Goal: Communication & Community: Answer question/provide support

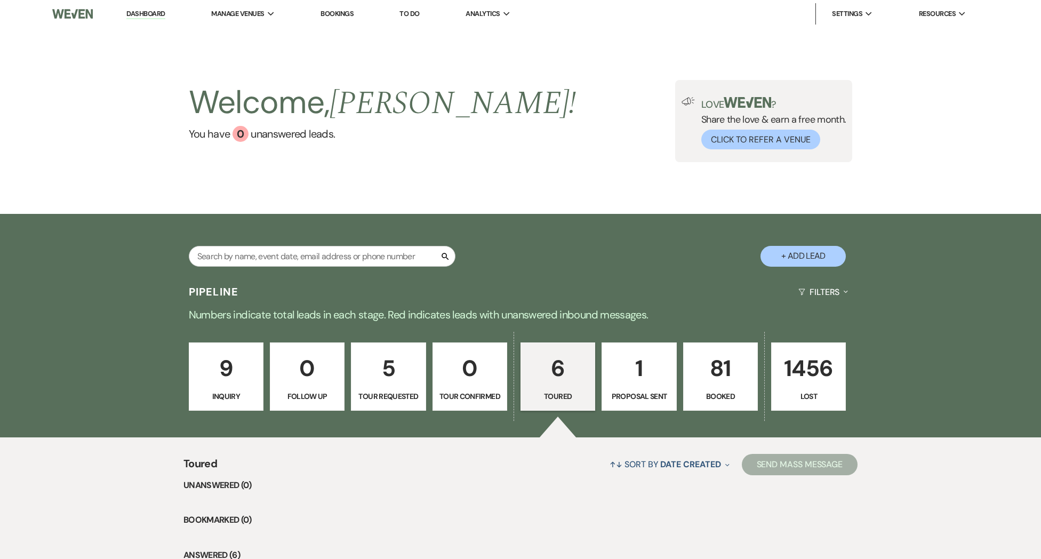
select select "5"
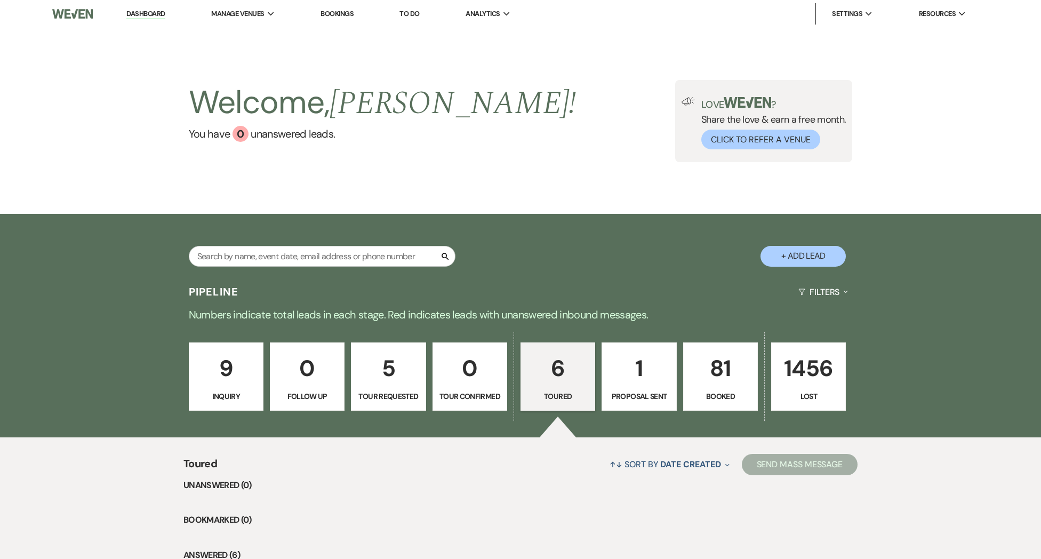
select select "5"
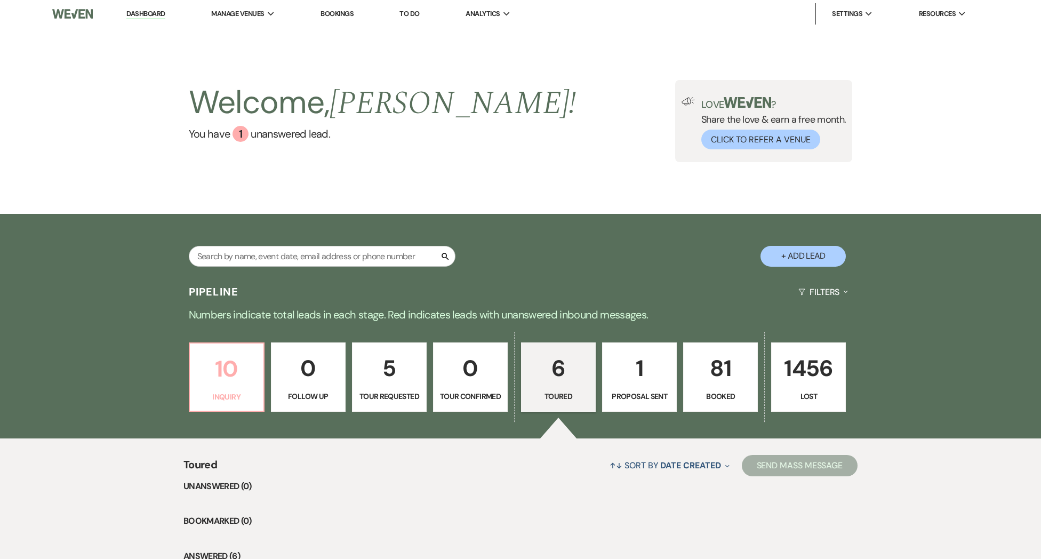
click at [221, 397] on p "Inquiry" at bounding box center [226, 397] width 61 height 12
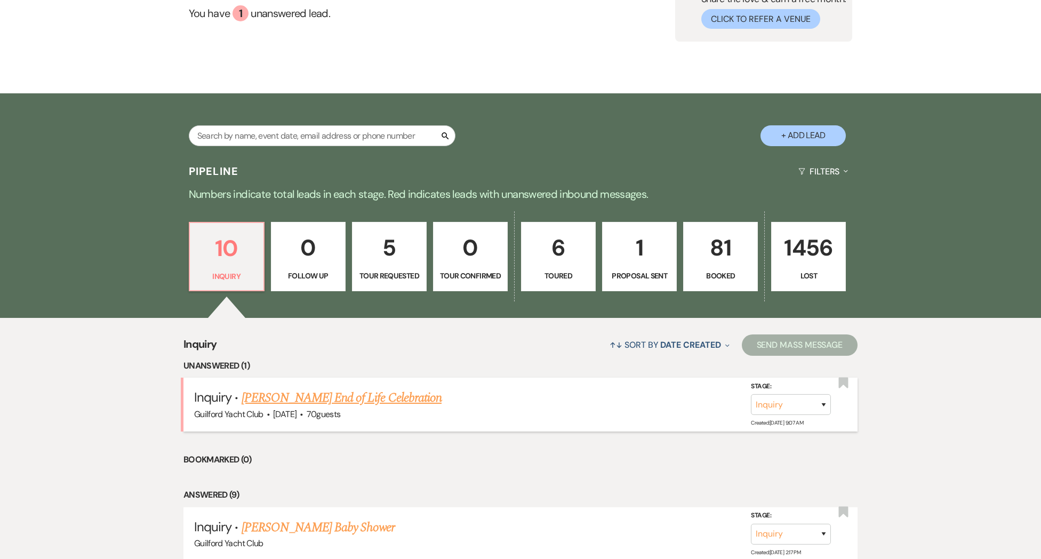
scroll to position [121, 0]
click at [312, 406] on link "[PERSON_NAME] End of Life Celebration" at bounding box center [342, 397] width 200 height 19
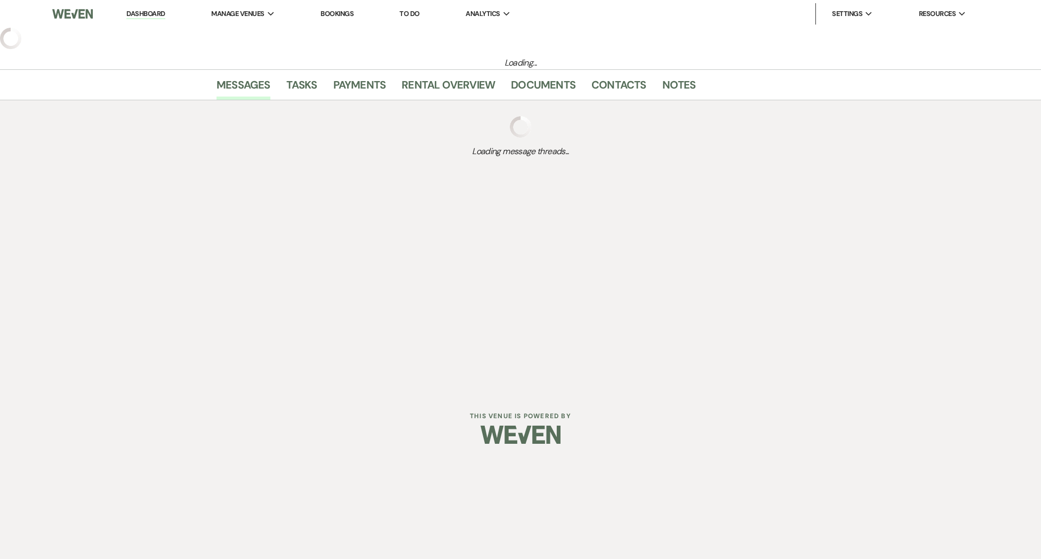
select select "5"
select select "14"
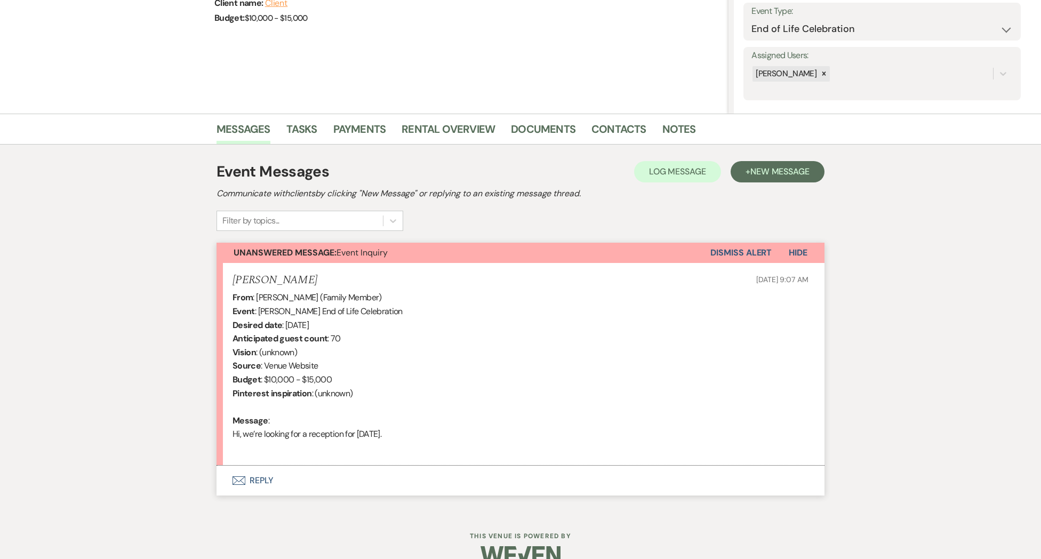
scroll to position [175, 0]
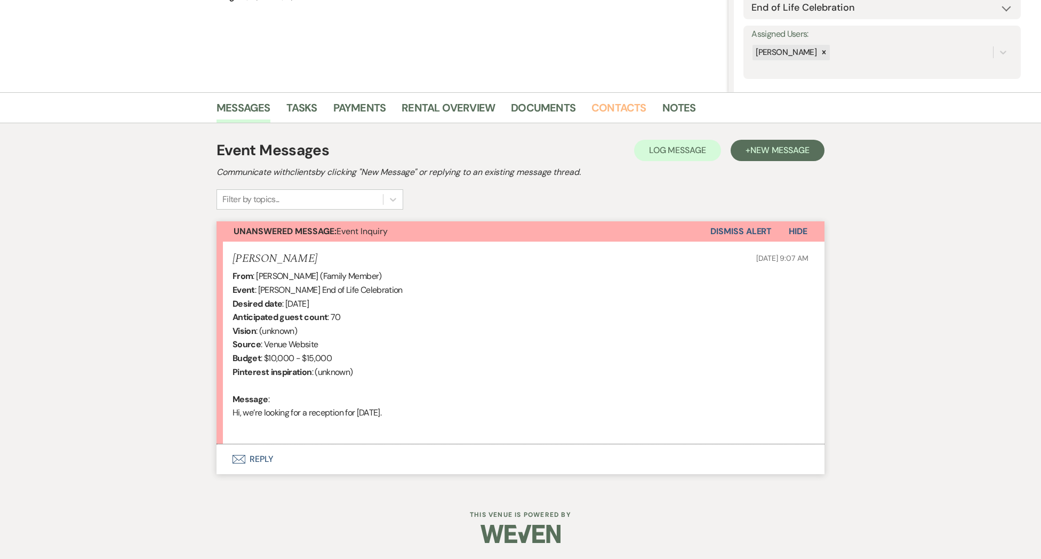
click at [599, 109] on link "Contacts" at bounding box center [618, 110] width 55 height 23
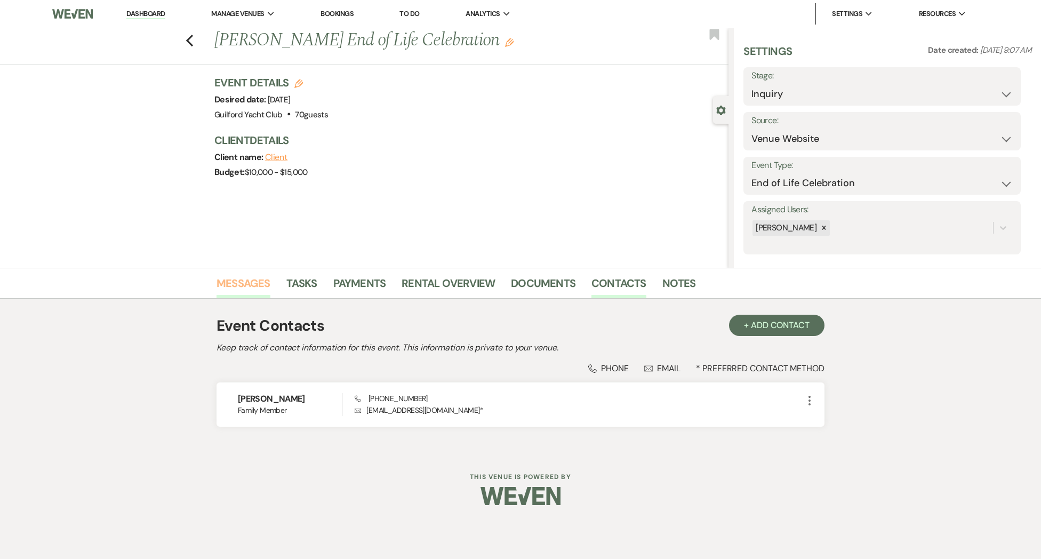
click at [259, 279] on link "Messages" at bounding box center [243, 286] width 54 height 23
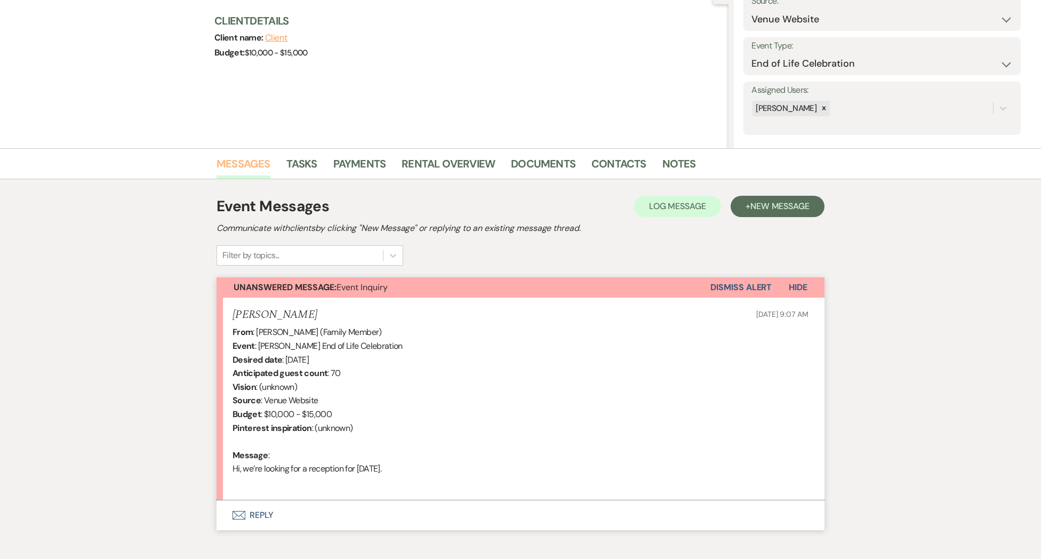
scroll to position [175, 0]
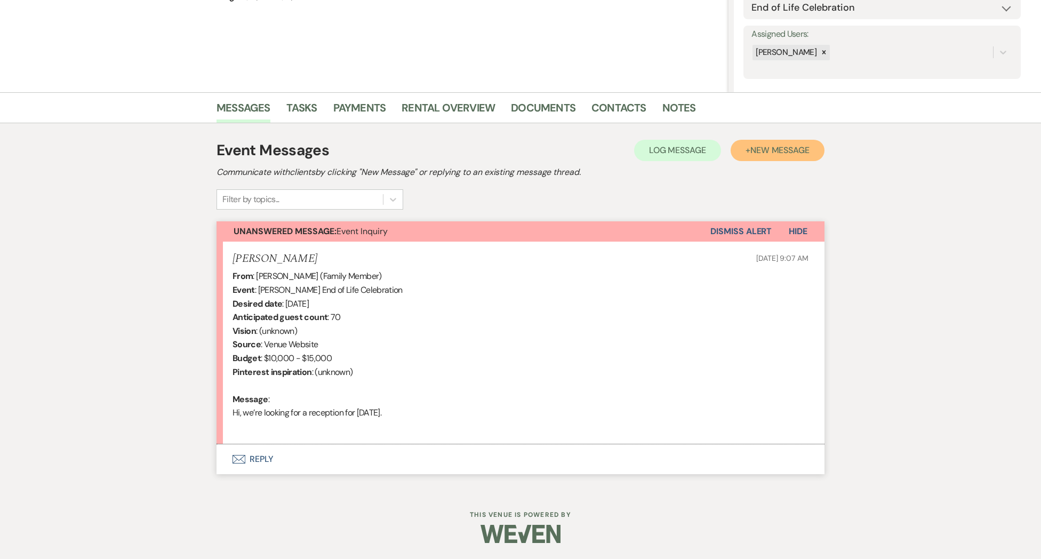
drag, startPoint x: 786, startPoint y: 152, endPoint x: 780, endPoint y: 161, distance: 10.8
click at [785, 152] on span "New Message" at bounding box center [779, 150] width 59 height 11
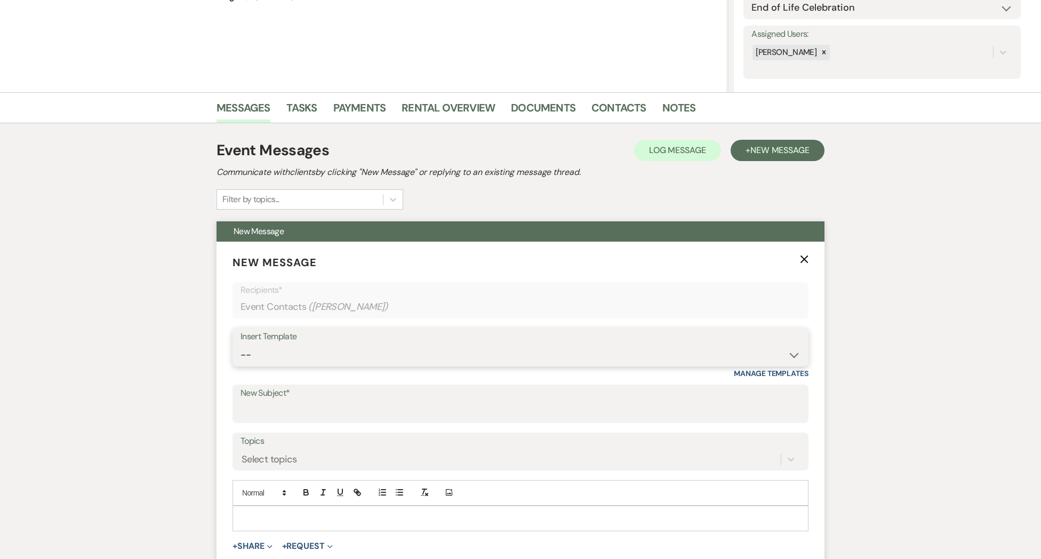
click at [305, 354] on select "-- Weven Planning Portal Introduction (Booked Events) Initial Inquiry Response …" at bounding box center [520, 354] width 560 height 21
select select "2174"
click at [240, 344] on select "-- Weven Planning Portal Introduction (Booked Events) Initial Inquiry Response …" at bounding box center [520, 354] width 560 height 21
type input "End of Life Celebration- Guilford Yacht Club Offerings"
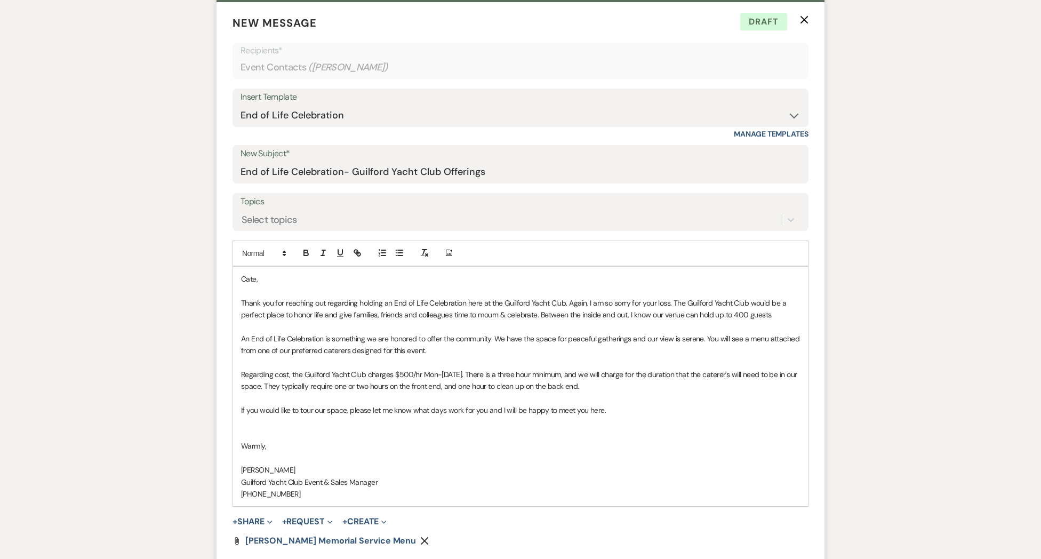
scroll to position [416, 0]
drag, startPoint x: 259, startPoint y: 494, endPoint x: 337, endPoint y: 494, distance: 78.4
click at [337, 494] on p "[PHONE_NUMBER]" at bounding box center [520, 492] width 559 height 12
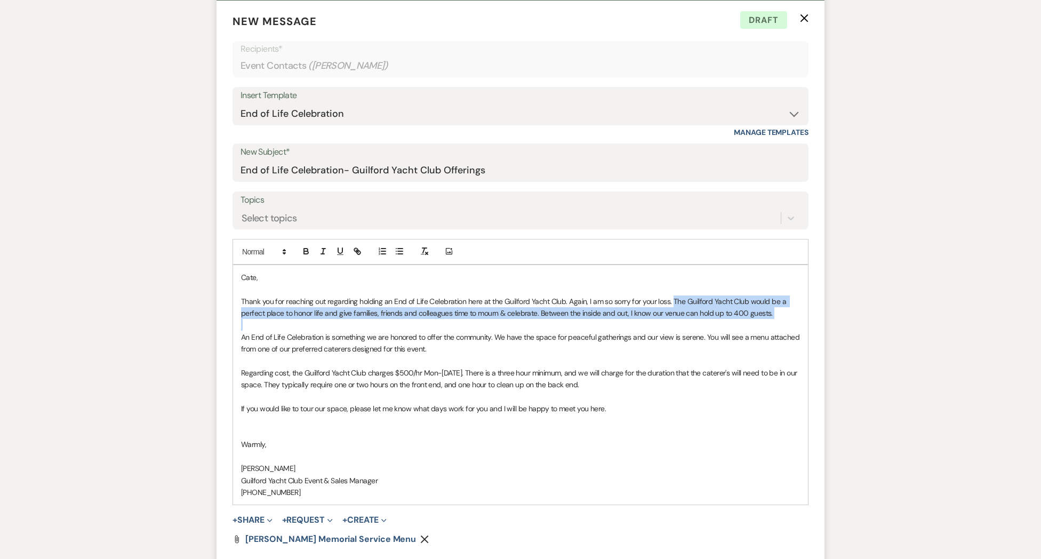
drag, startPoint x: 671, startPoint y: 300, endPoint x: 769, endPoint y: 320, distance: 100.2
click at [769, 320] on div "Cate, Thank you for reaching out regarding holding an End of Life Celebration h…" at bounding box center [520, 384] width 575 height 239
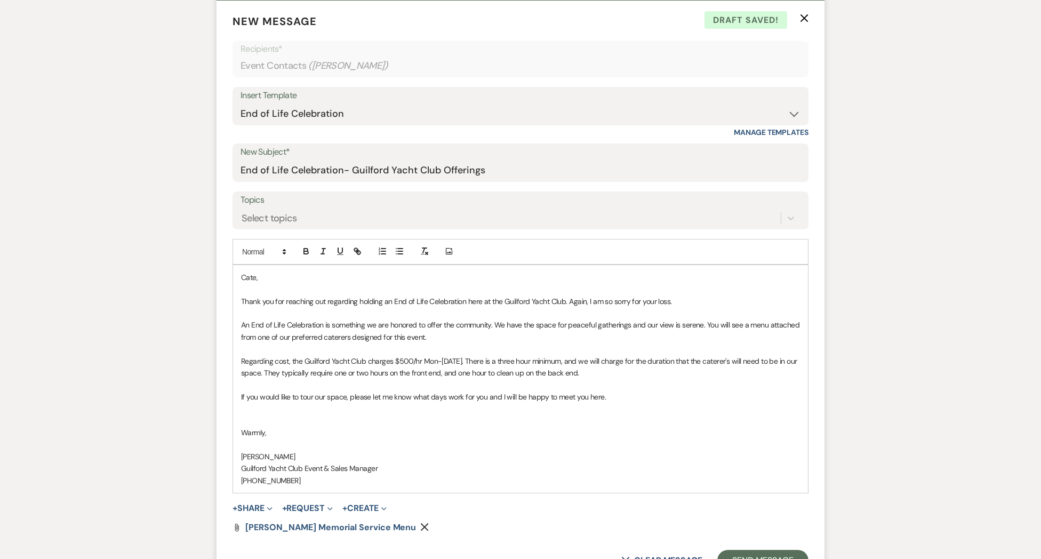
click at [439, 338] on p "An End of Life Celebration is something we are honored to offer the community. …" at bounding box center [520, 331] width 559 height 24
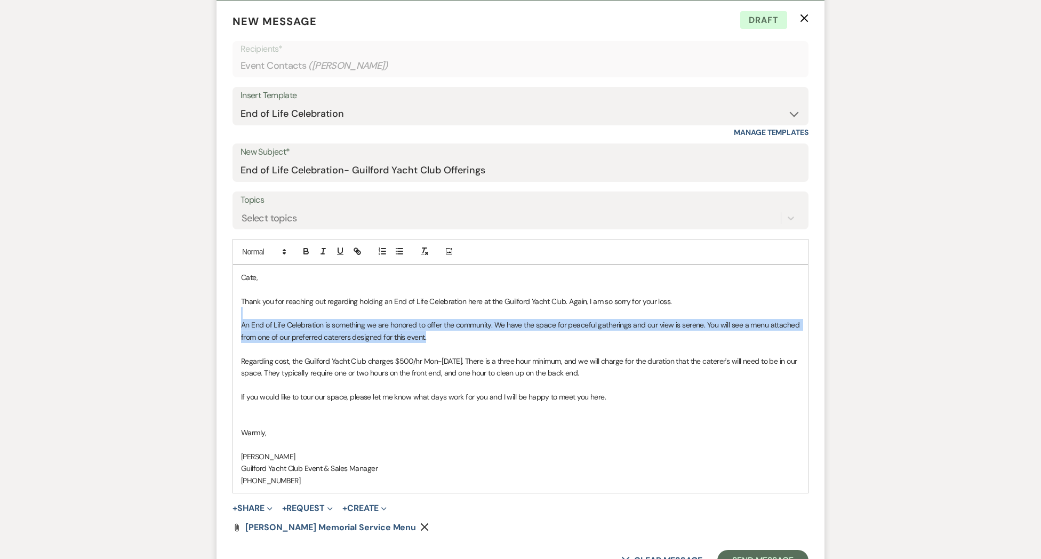
drag, startPoint x: 415, startPoint y: 334, endPoint x: 227, endPoint y: 315, distance: 189.3
click at [227, 315] on form "New Message X Draft Recipients* Event Contacts ( [PERSON_NAME] ) Insert Templat…" at bounding box center [520, 292] width 608 height 583
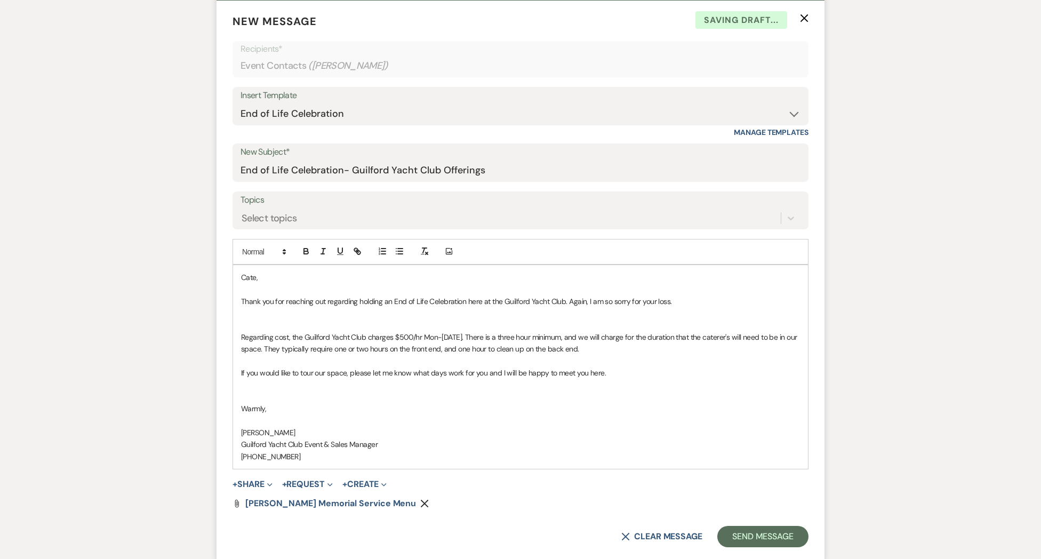
click at [256, 331] on p "Regarding cost, the Guilford Yacht Club charges $500/hr Mon-[DATE]. There is a …" at bounding box center [520, 343] width 559 height 24
click at [254, 325] on p at bounding box center [520, 325] width 559 height 12
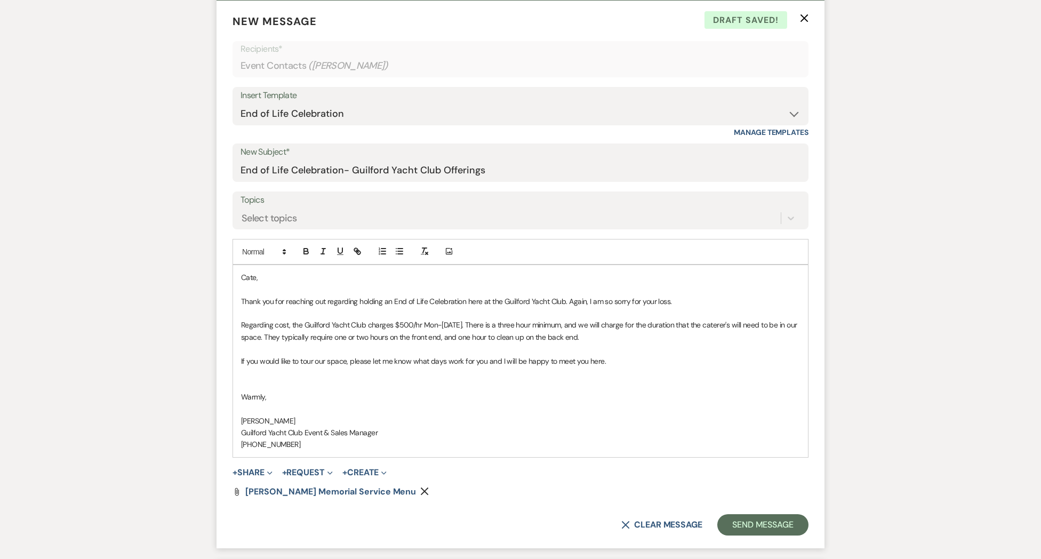
drag, startPoint x: 615, startPoint y: 339, endPoint x: 398, endPoint y: 325, distance: 217.0
click at [398, 325] on p "Regarding cost, the Guilford Yacht Club charges $500/hr Mon-[DATE]. There is a …" at bounding box center [520, 331] width 559 height 24
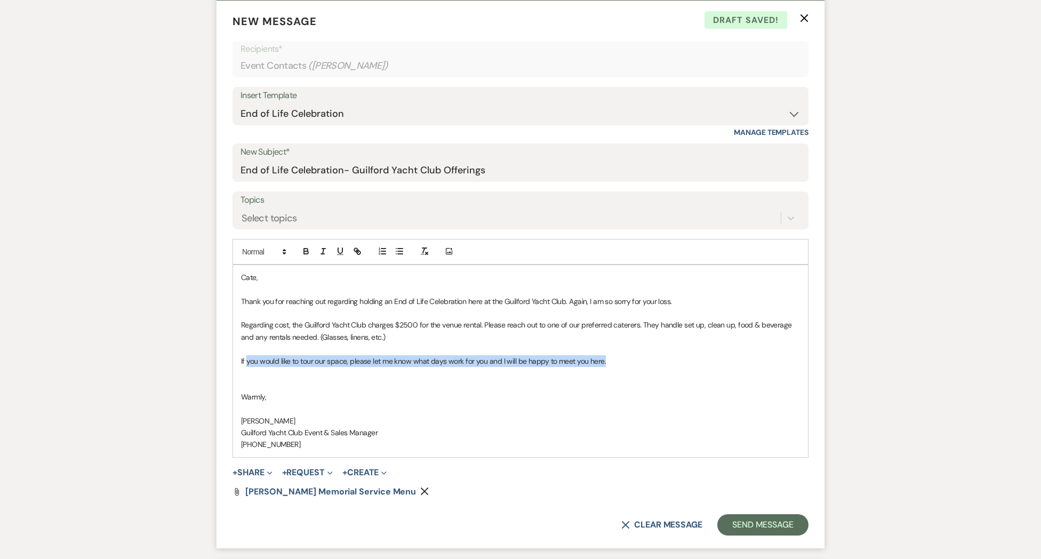
drag, startPoint x: 620, startPoint y: 365, endPoint x: 248, endPoint y: 356, distance: 372.3
click at [246, 356] on p "If you would like to tour our space, please let me know what days work for you …" at bounding box center [520, 361] width 559 height 12
drag, startPoint x: 478, startPoint y: 328, endPoint x: 487, endPoint y: 330, distance: 9.2
click at [479, 328] on p "Regarding cost, the Guilford Yacht Club charges $2500 for the venue rental. Ple…" at bounding box center [520, 331] width 559 height 24
click at [469, 341] on p "Regarding cost, the Guilford Yacht Club charges $2500 for the venue rental on […" at bounding box center [520, 331] width 559 height 24
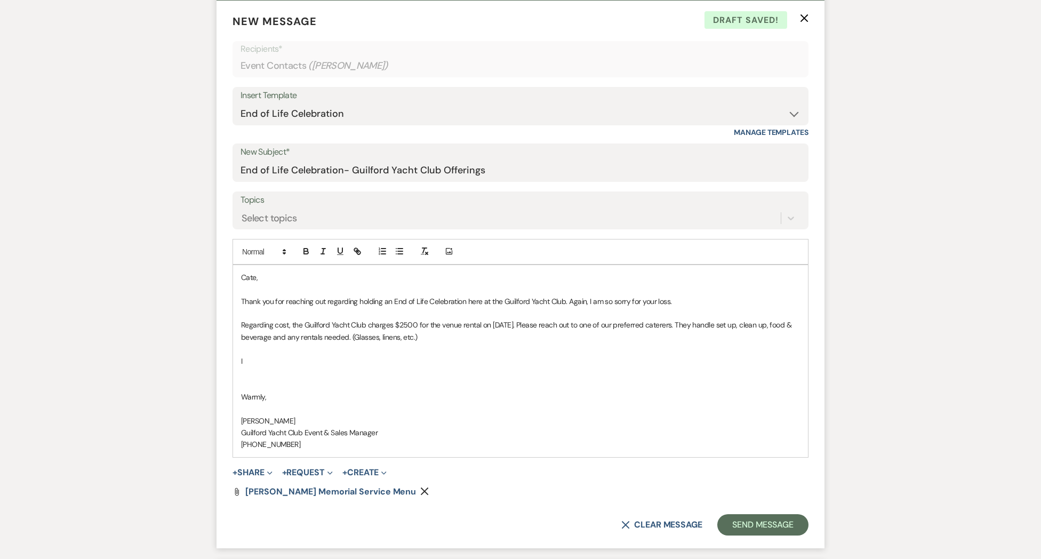
click at [247, 383] on p at bounding box center [520, 385] width 559 height 12
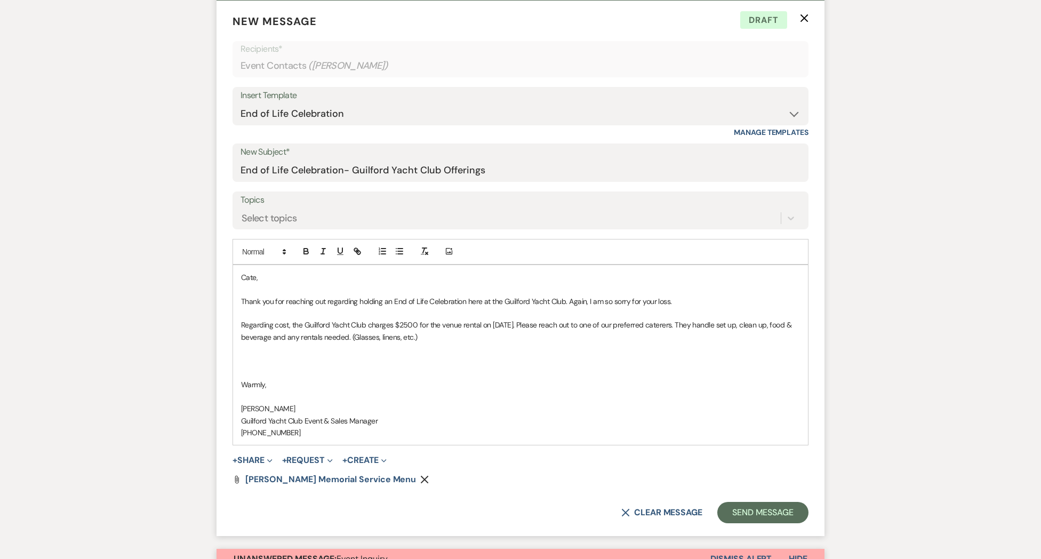
click at [258, 354] on p at bounding box center [520, 349] width 559 height 12
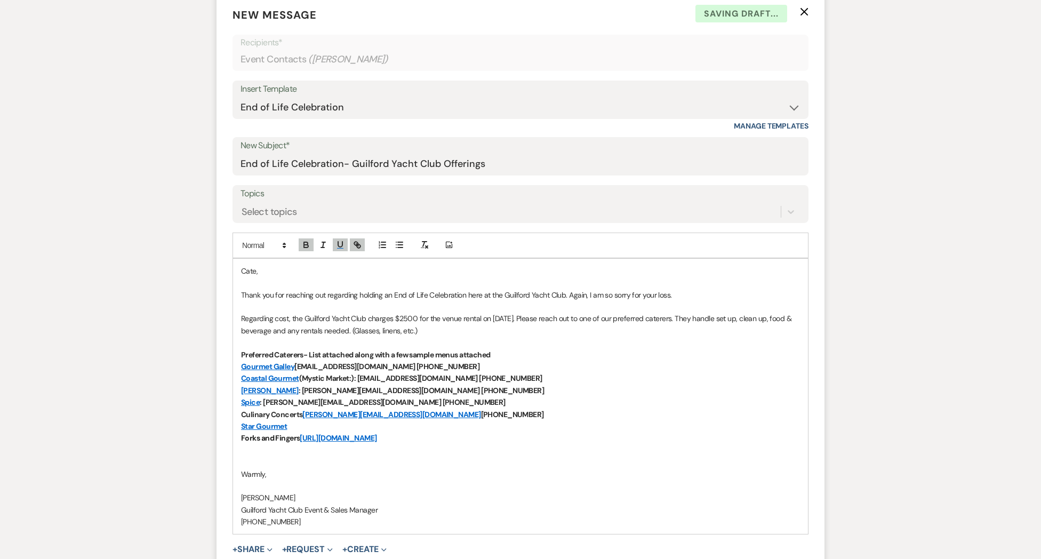
scroll to position [387, 0]
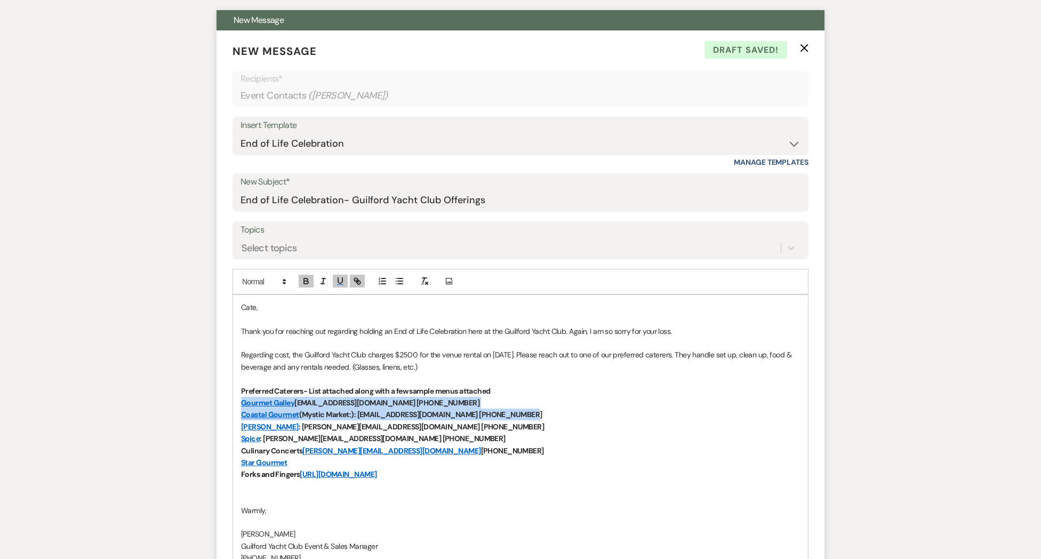
drag, startPoint x: 425, startPoint y: 408, endPoint x: 226, endPoint y: 405, distance: 198.9
click at [226, 405] on form "New Message X Draft saved! Recipients* Event Contacts ( [PERSON_NAME] ) Insert …" at bounding box center [520, 345] width 608 height 631
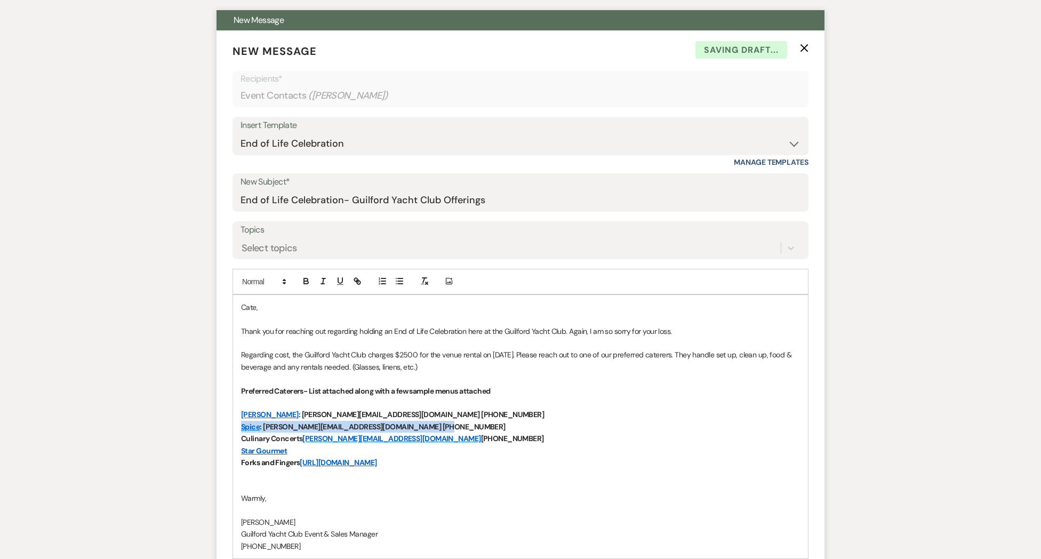
drag, startPoint x: 445, startPoint y: 426, endPoint x: 222, endPoint y: 428, distance: 222.9
click at [222, 428] on form "New Message X Saving draft... Recipients* Event Contacts ( [PERSON_NAME] ) Inse…" at bounding box center [520, 340] width 608 height 620
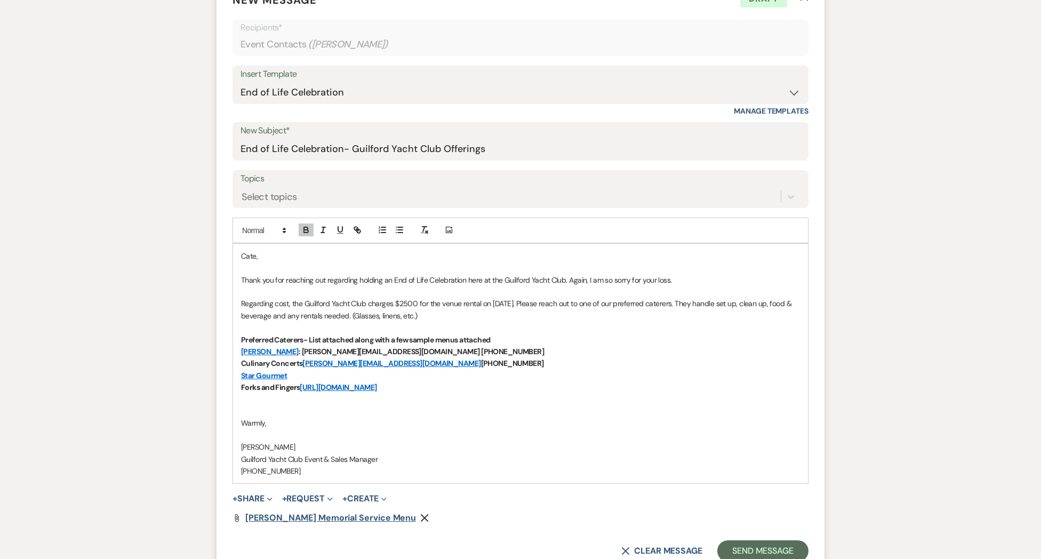
scroll to position [469, 0]
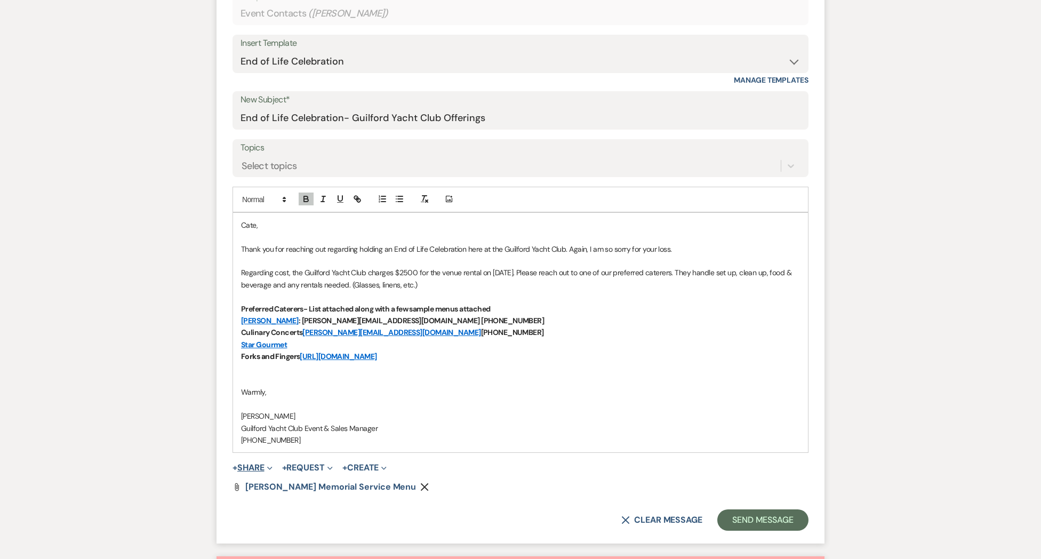
click at [267, 470] on span "Expand" at bounding box center [268, 467] width 8 height 11
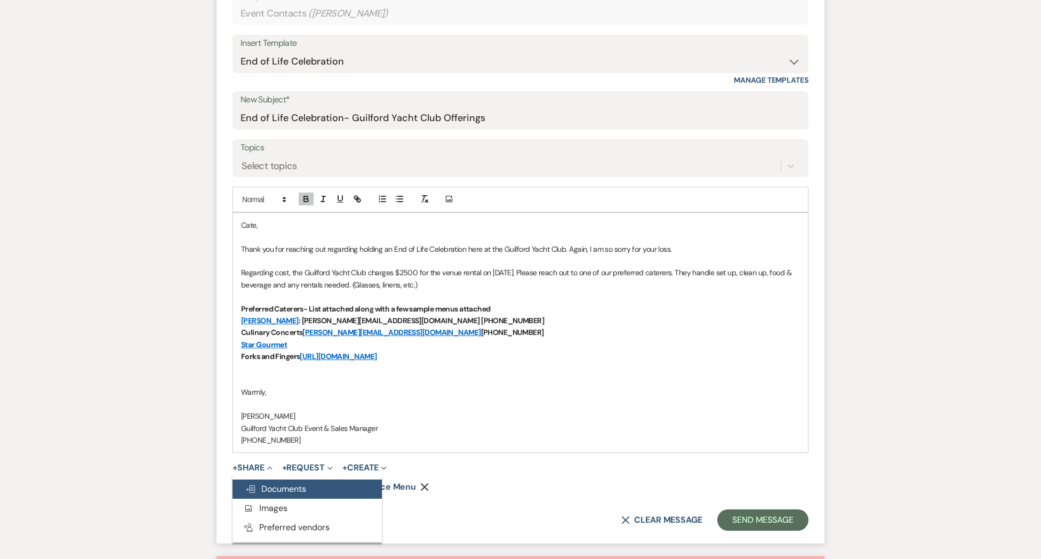
click at [267, 490] on span "Doc Upload Documents" at bounding box center [275, 488] width 61 height 11
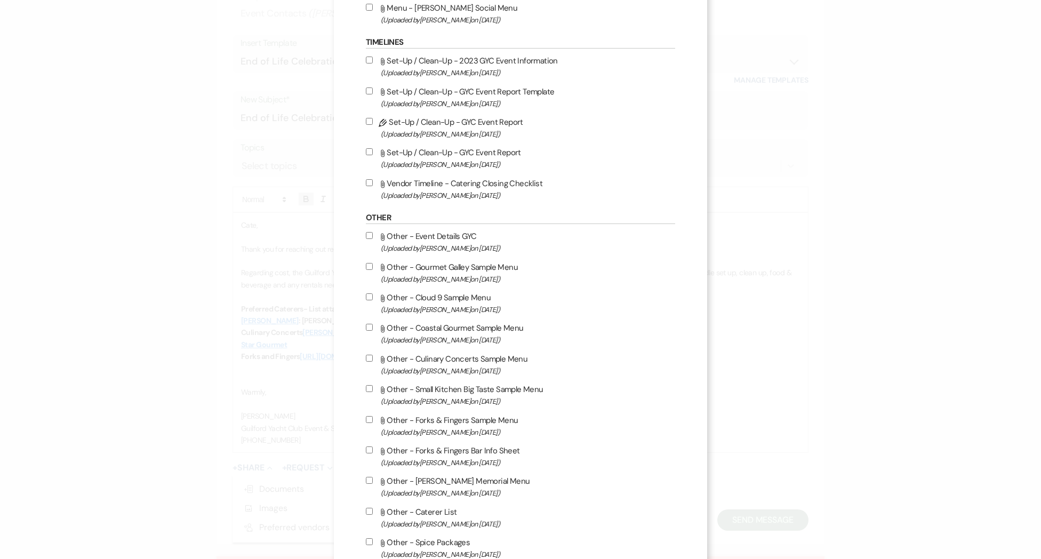
scroll to position [716, 0]
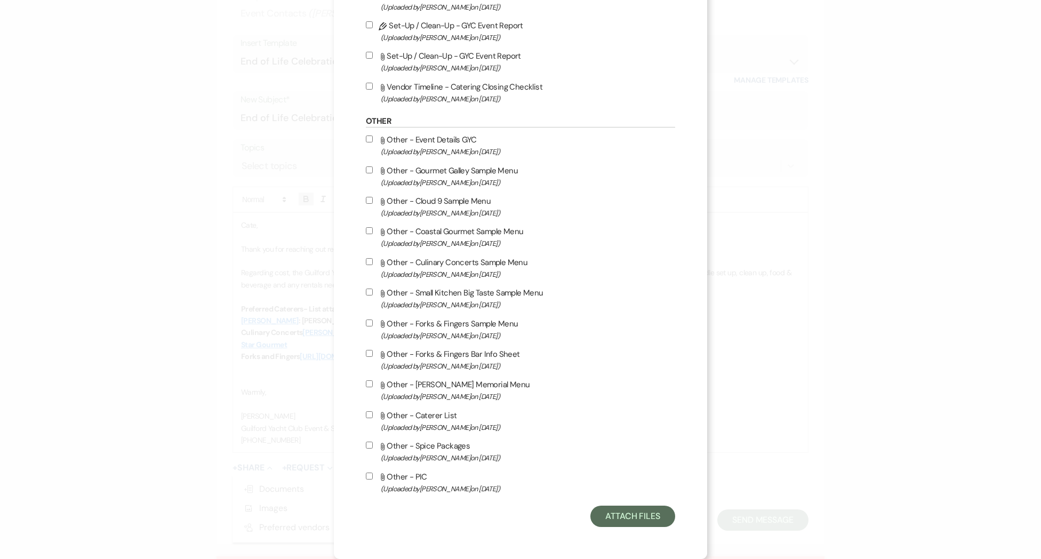
click at [367, 320] on input "Attach File Other - Forks & Fingers Sample Menu (Uploaded by [PERSON_NAME] on […" at bounding box center [369, 322] width 7 height 7
checkbox input "true"
drag, startPoint x: 368, startPoint y: 352, endPoint x: 374, endPoint y: 354, distance: 6.1
click at [369, 352] on input "Attach File Other - Forks & Fingers Bar Info Sheet (Uploaded by [PERSON_NAME] o…" at bounding box center [369, 353] width 7 height 7
checkbox input "true"
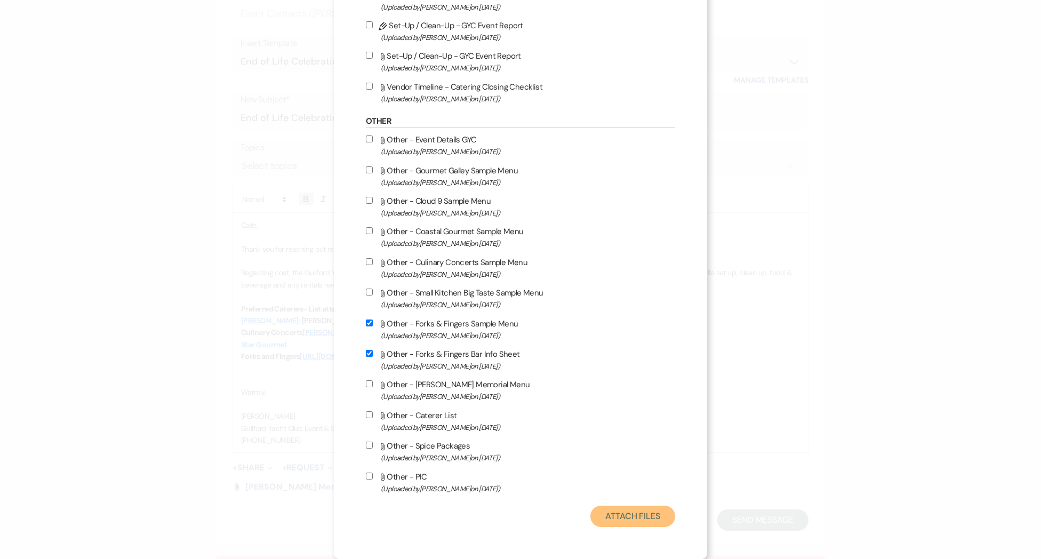
click at [628, 518] on button "Attach Files" at bounding box center [632, 516] width 85 height 21
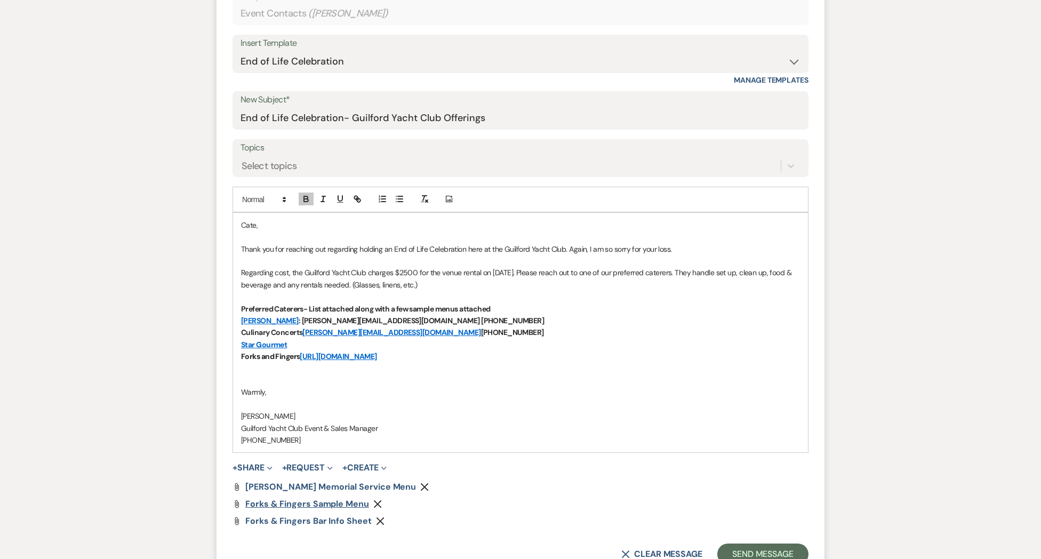
click at [330, 504] on span "Forks & Fingers Sample Menu" at bounding box center [307, 503] width 124 height 11
click at [652, 352] on p "Forks and Fingers [URL][DOMAIN_NAME]" at bounding box center [520, 356] width 559 height 12
drag, startPoint x: 373, startPoint y: 504, endPoint x: 372, endPoint y: 514, distance: 9.2
click at [374, 504] on use "button" at bounding box center [378, 504] width 8 height 8
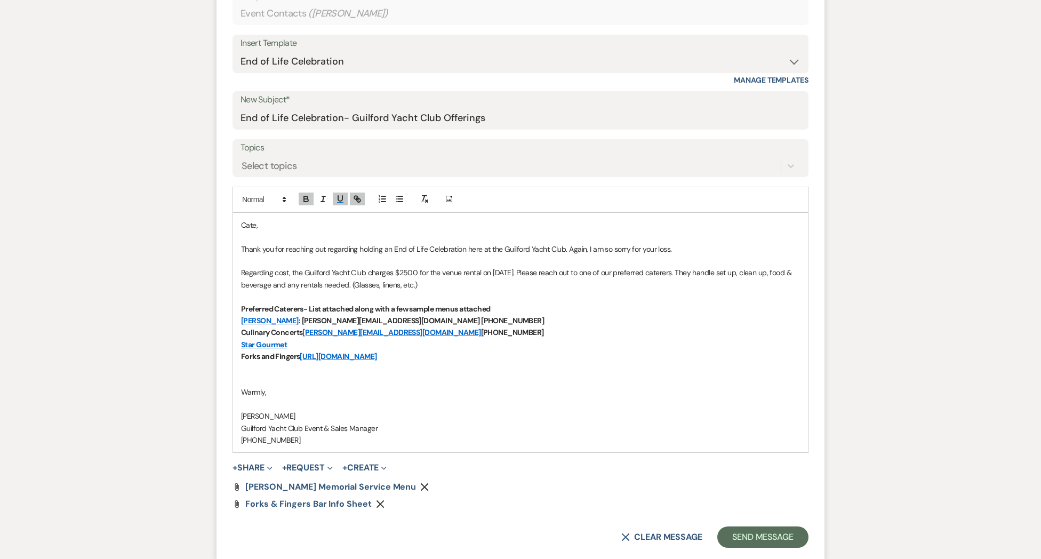
click at [376, 505] on icon "Remove" at bounding box center [380, 504] width 9 height 9
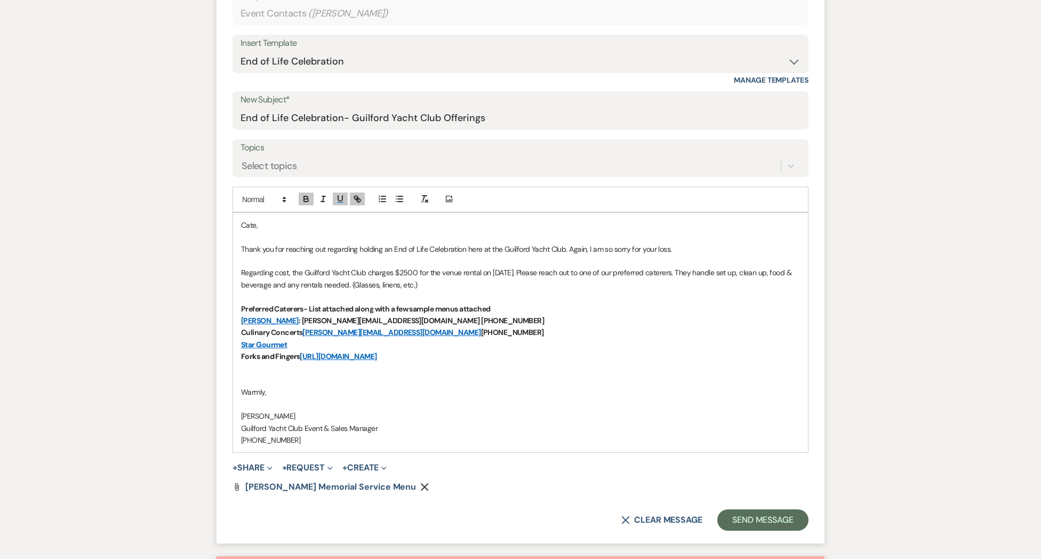
click at [335, 343] on p "Star Gourmet" at bounding box center [520, 345] width 559 height 12
click at [480, 335] on p "Culinary Concerts [PERSON_NAME][EMAIL_ADDRESS][DOMAIN_NAME] [PHONE_NUMBER]" at bounding box center [520, 332] width 559 height 12
click at [309, 377] on p at bounding box center [520, 380] width 559 height 12
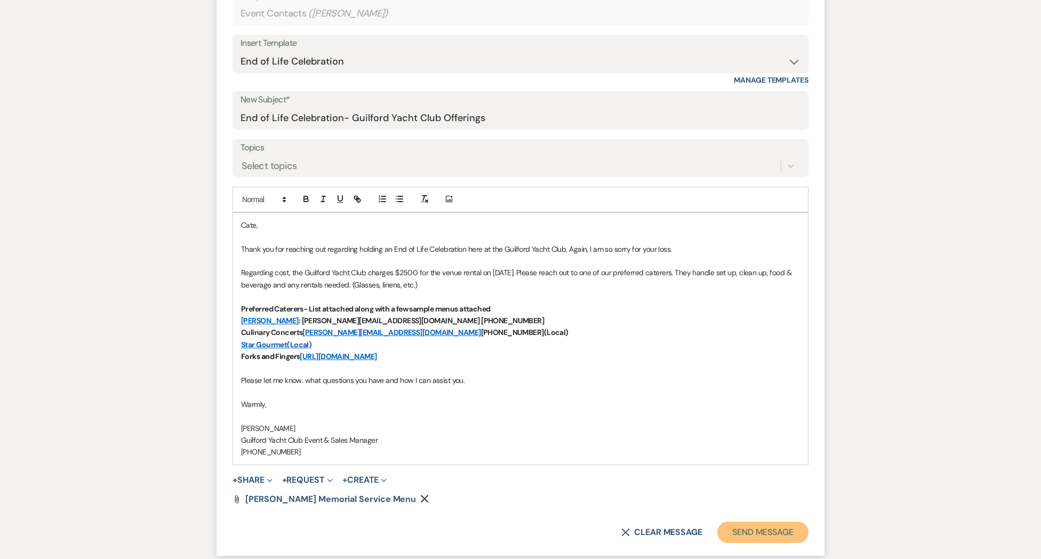
click at [758, 530] on button "Send Message" at bounding box center [762, 532] width 91 height 21
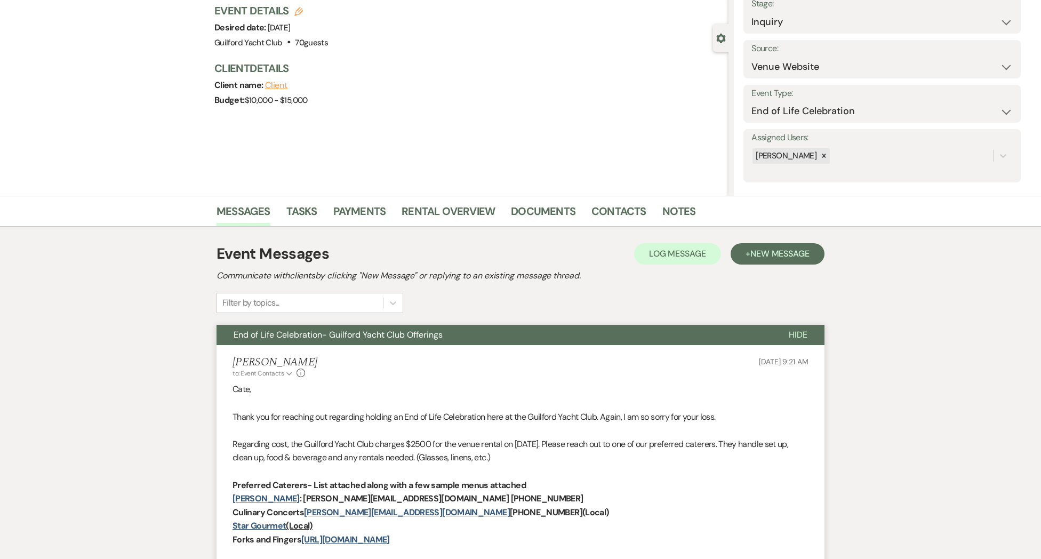
scroll to position [0, 0]
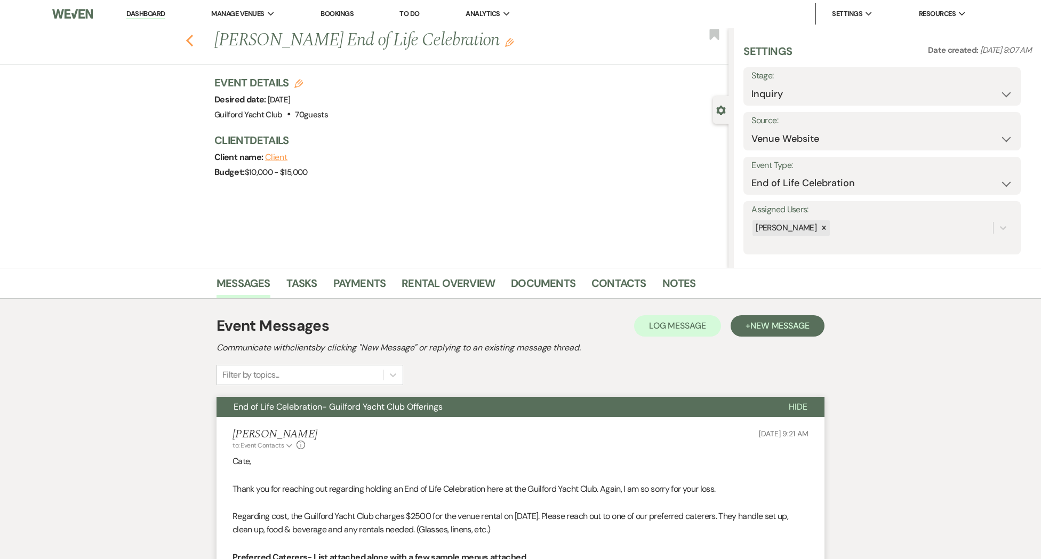
click at [189, 44] on icon "Previous" at bounding box center [190, 40] width 8 height 13
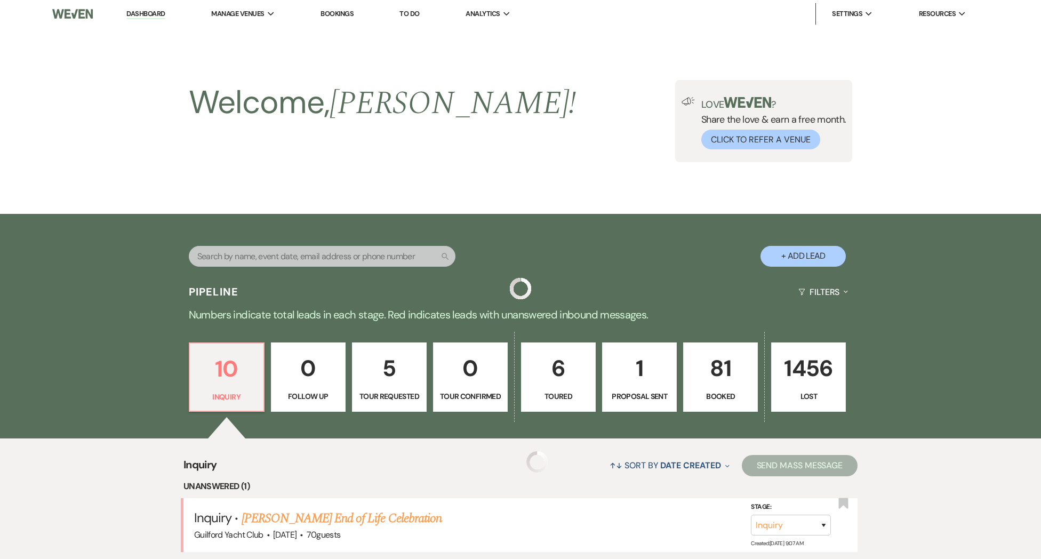
scroll to position [121, 0]
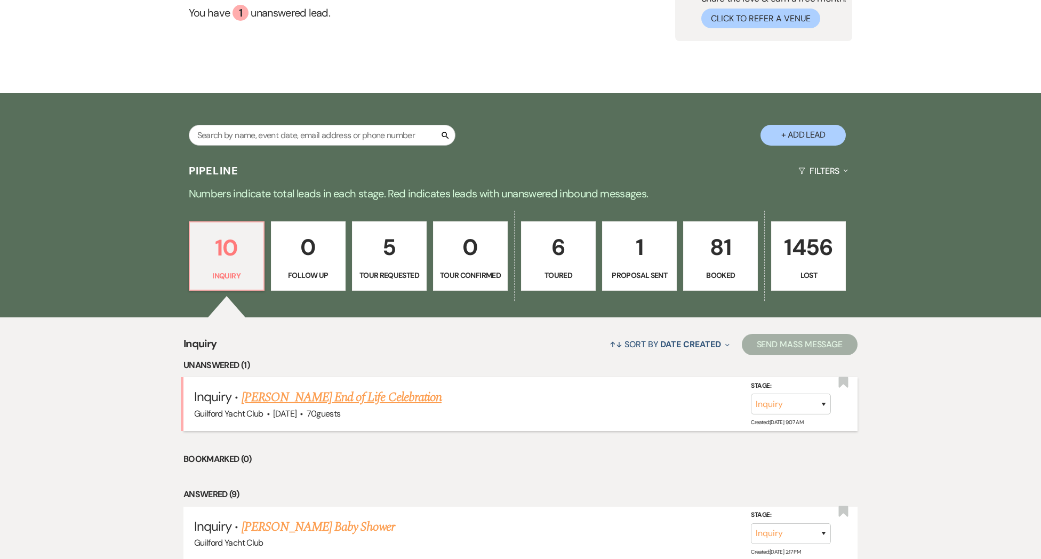
click at [279, 406] on link "[PERSON_NAME] End of Life Celebration" at bounding box center [342, 397] width 200 height 19
select select "5"
select select "14"
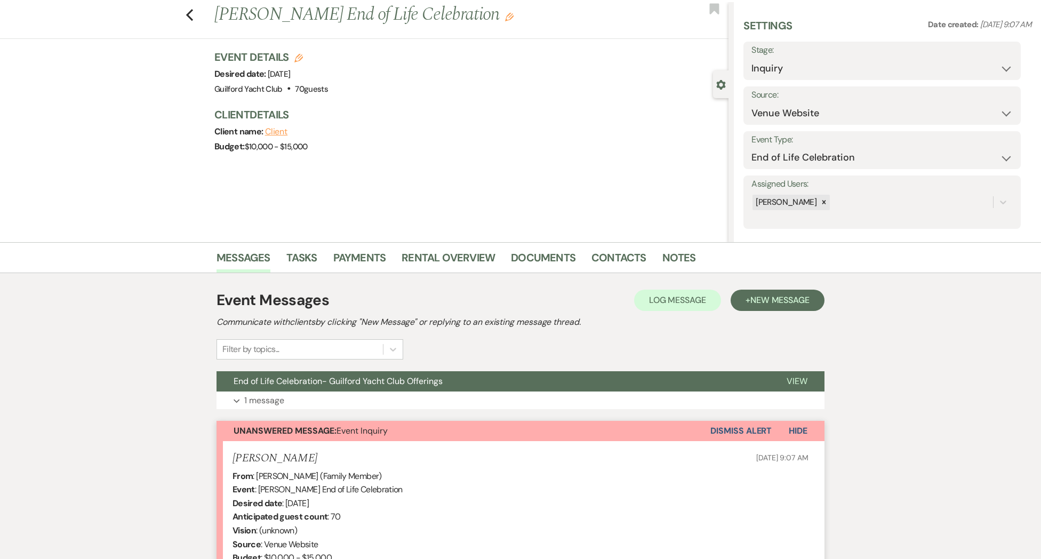
scroll to position [29, 0]
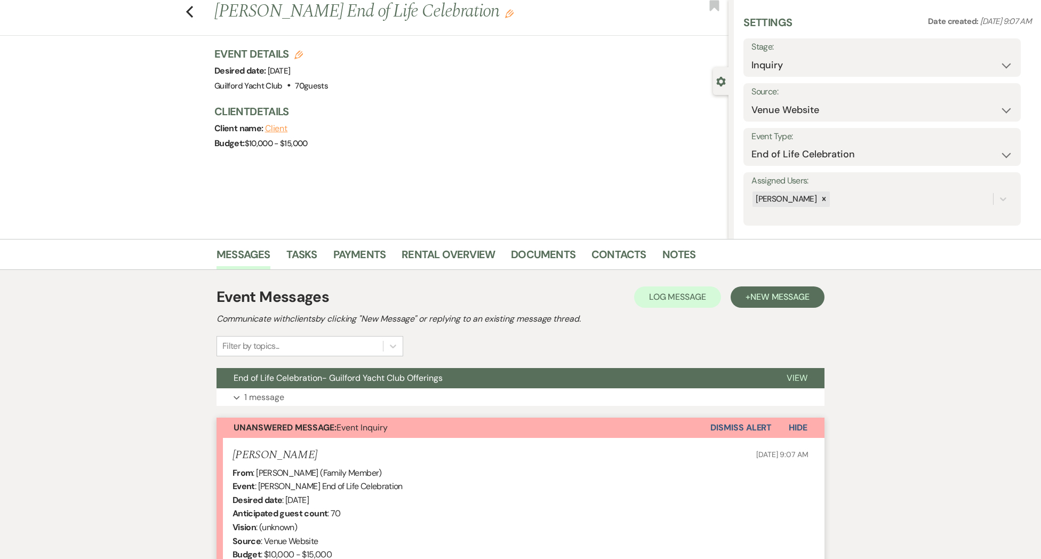
click at [741, 429] on button "Dismiss Alert" at bounding box center [740, 428] width 61 height 20
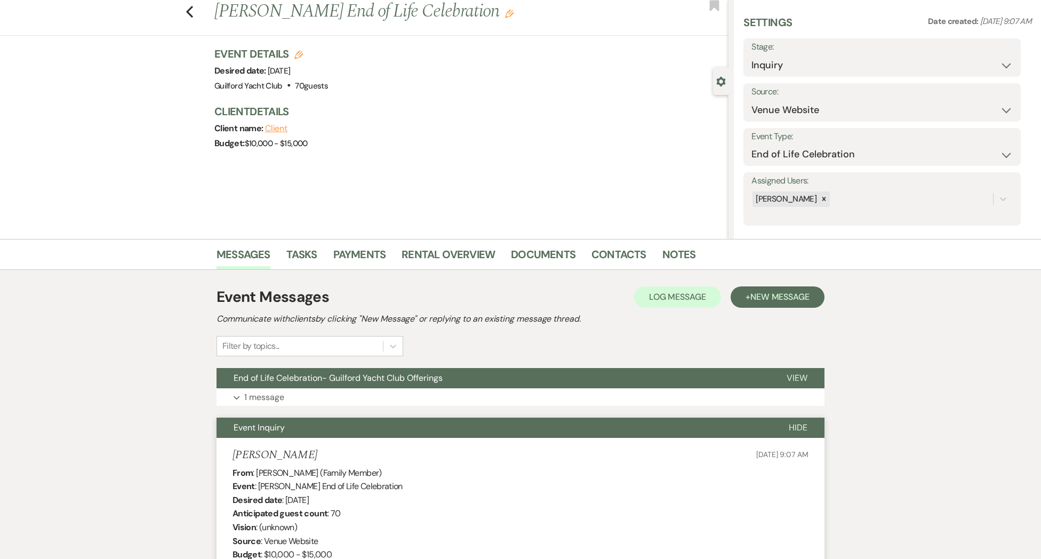
scroll to position [0, 0]
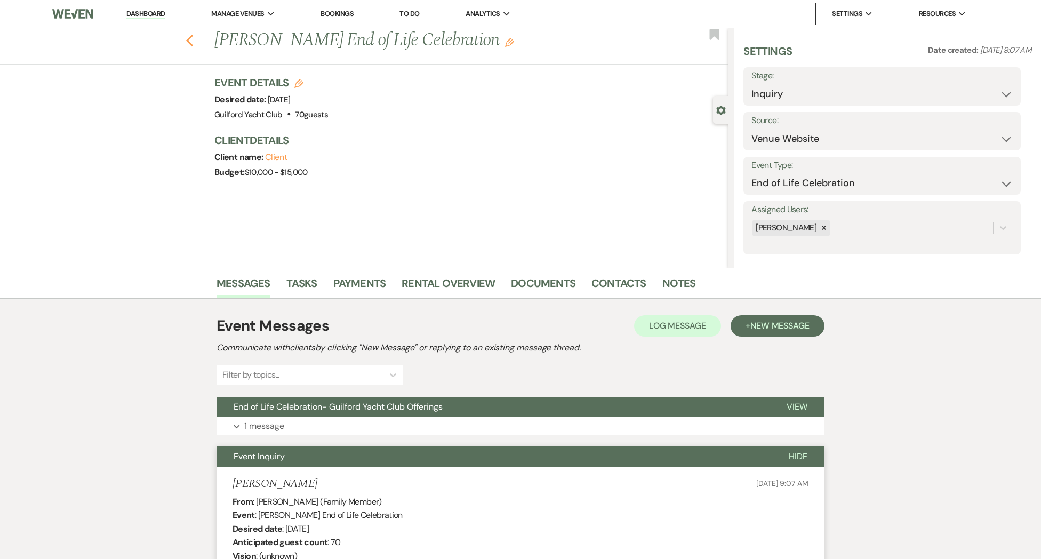
click at [189, 43] on use "button" at bounding box center [189, 41] width 7 height 12
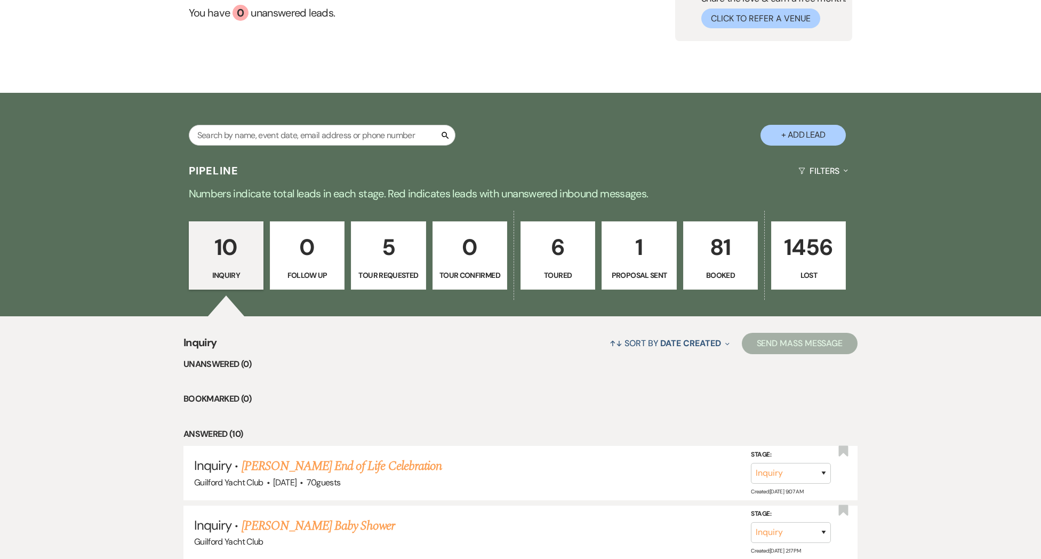
click at [235, 254] on p "10" at bounding box center [226, 247] width 61 height 36
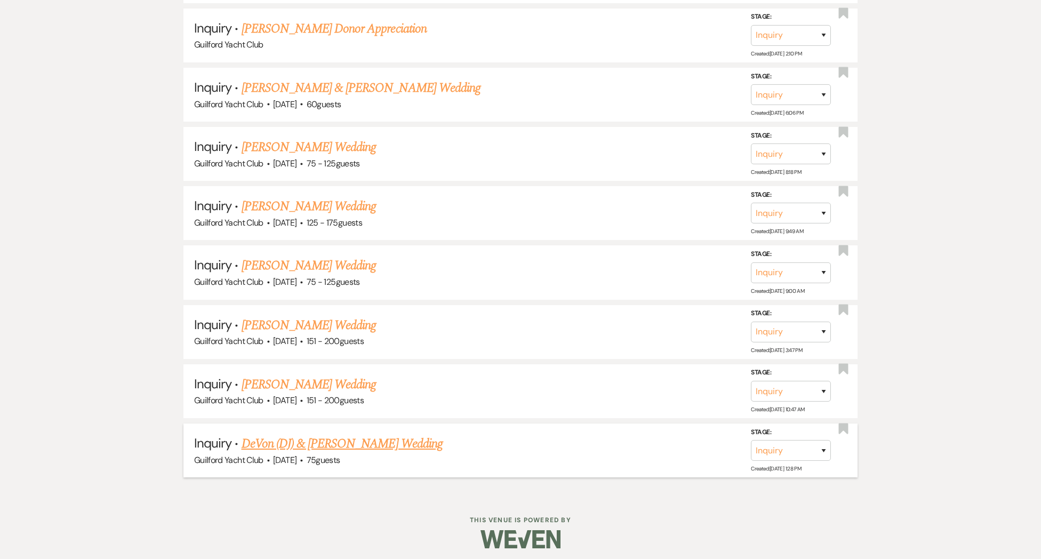
click at [322, 438] on link "DeVon (DJ) & [PERSON_NAME] Wedding" at bounding box center [342, 443] width 201 height 19
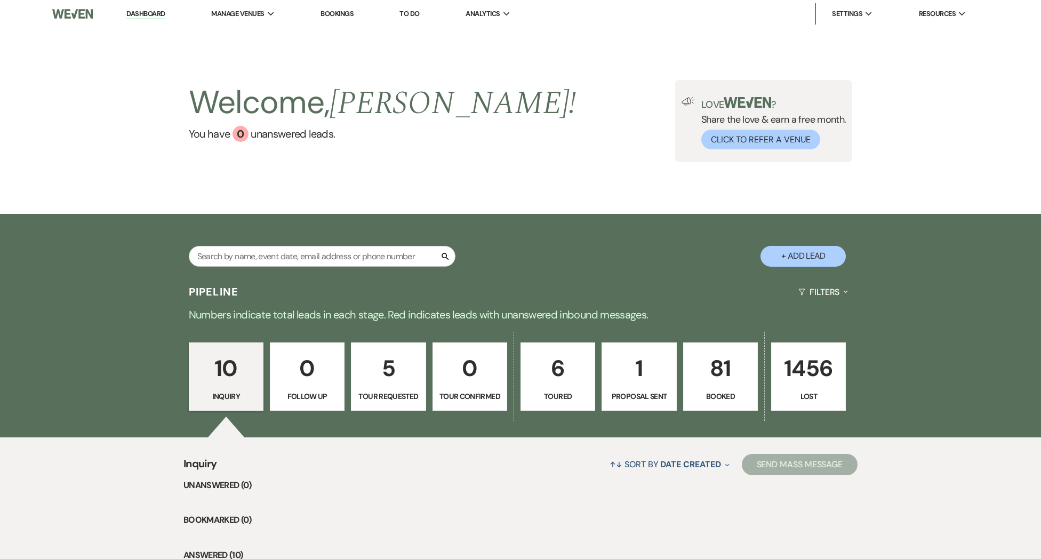
select select "5"
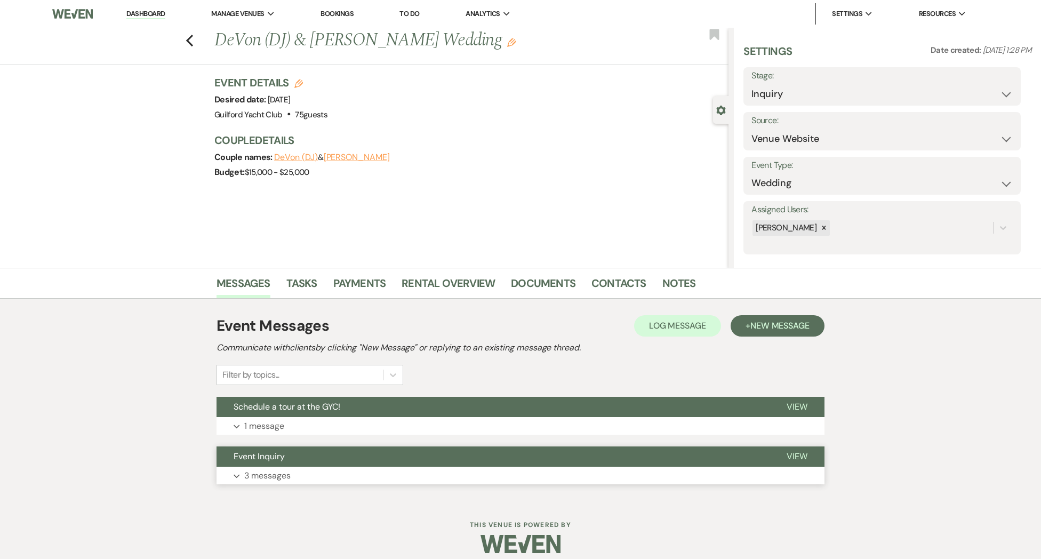
scroll to position [10, 0]
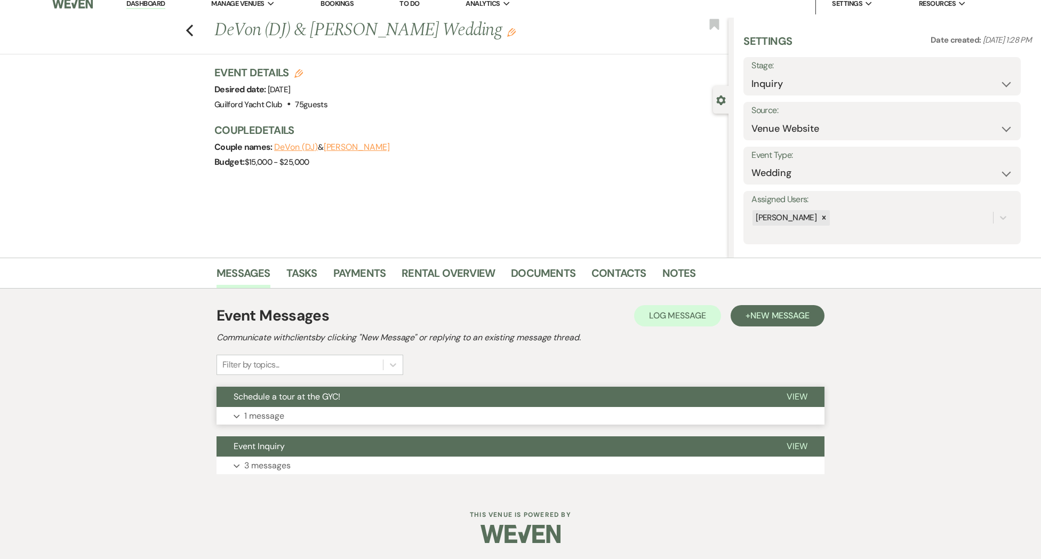
drag, startPoint x: 793, startPoint y: 395, endPoint x: 762, endPoint y: 398, distance: 31.2
click at [793, 395] on span "View" at bounding box center [797, 396] width 21 height 11
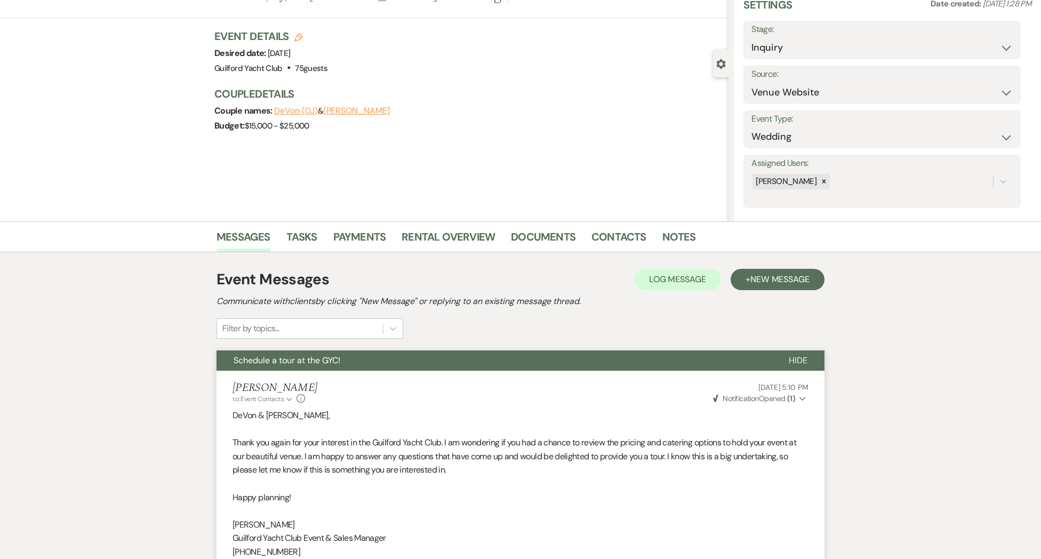
scroll to position [0, 0]
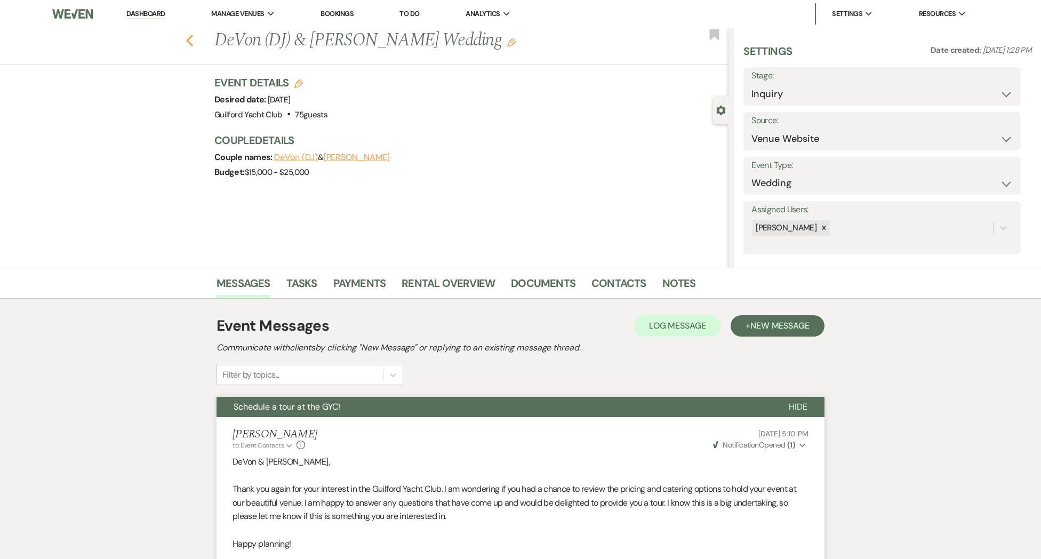
click at [188, 43] on icon "Previous" at bounding box center [190, 40] width 8 height 13
